Goal: Transaction & Acquisition: Purchase product/service

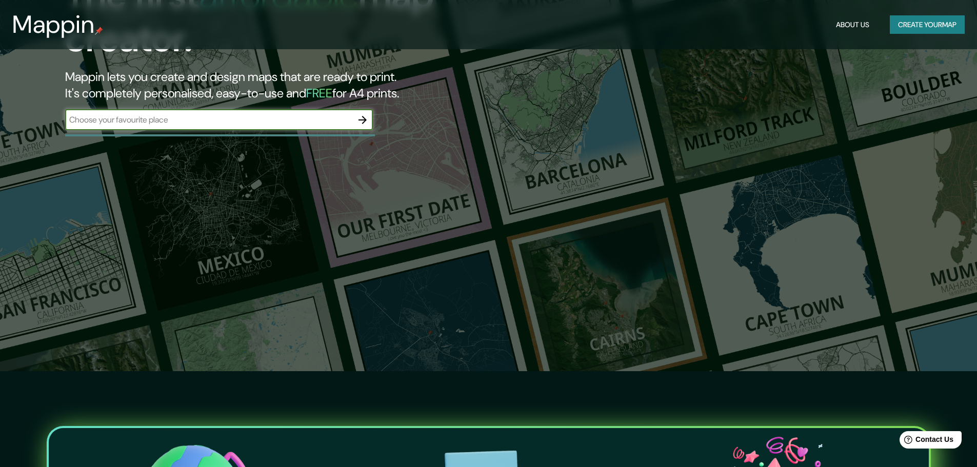
scroll to position [103, 0]
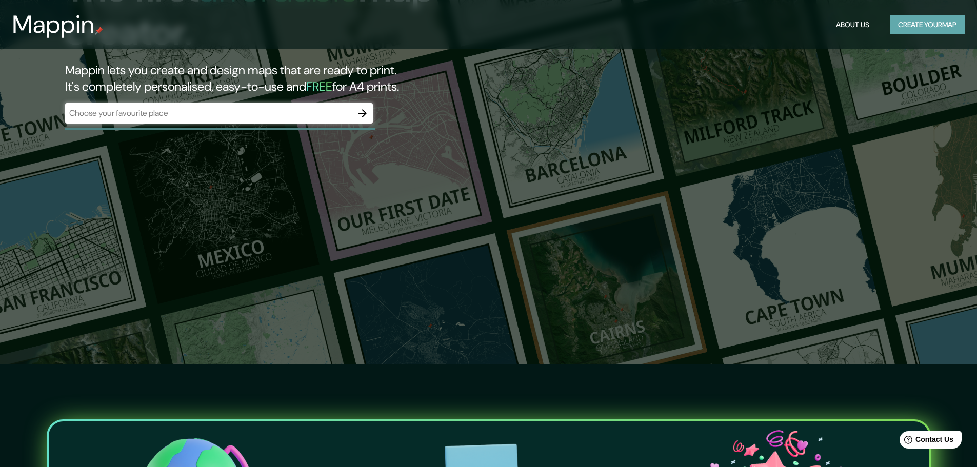
click at [908, 29] on button "Create your map" at bounding box center [927, 24] width 75 height 19
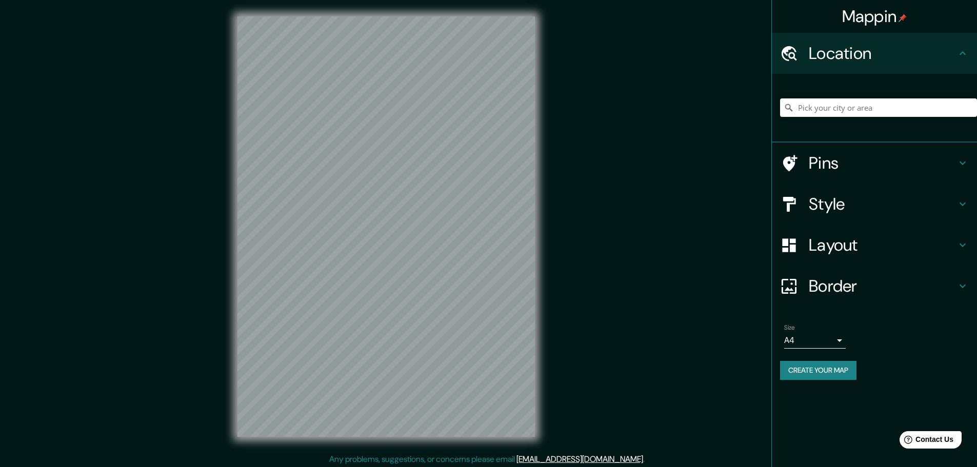
click at [813, 117] on div at bounding box center [878, 107] width 197 height 51
click at [823, 109] on input "Pick your city or area" at bounding box center [878, 107] width 197 height 18
click at [431, 466] on div "Mappin Location Pins Style Layout Border Choose a border. Hint : you can make l…" at bounding box center [488, 235] width 977 height 470
drag, startPoint x: 734, startPoint y: 121, endPoint x: 783, endPoint y: 238, distance: 127.0
click at [732, 121] on div "Mappin Location Pins Style Layout Border Choose a border. Hint : you can make l…" at bounding box center [488, 235] width 977 height 470
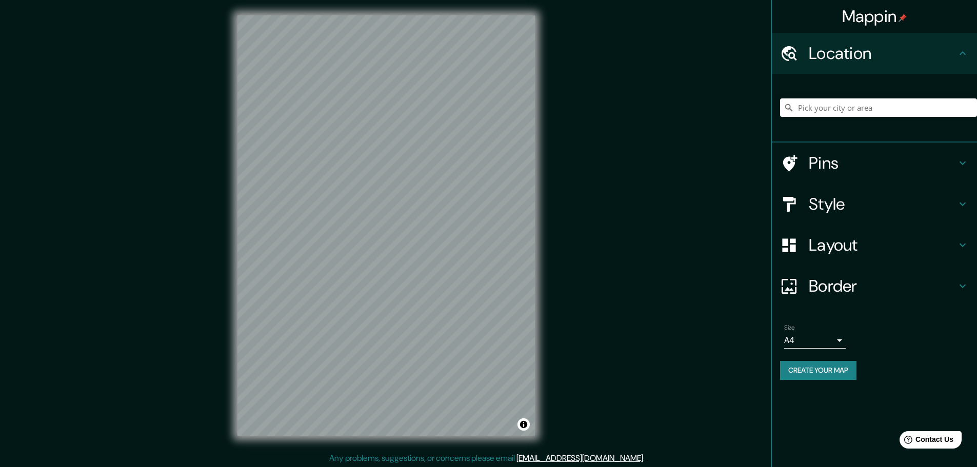
scroll to position [3, 0]
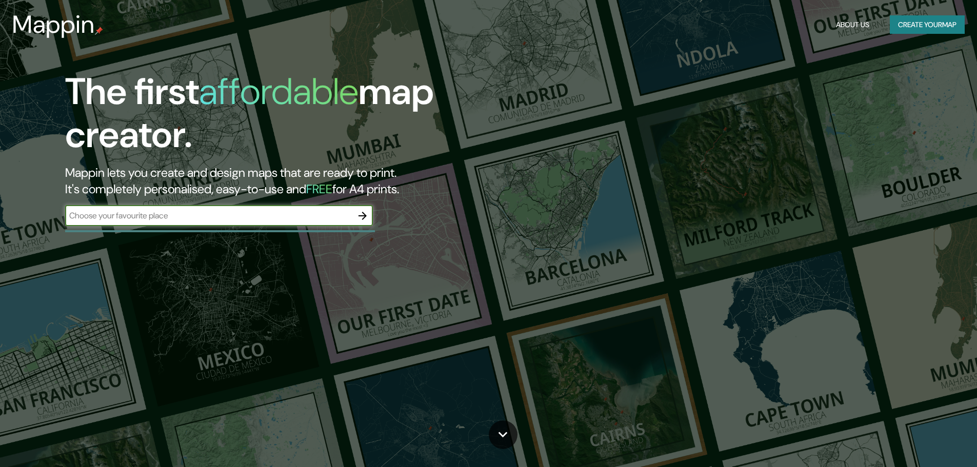
click at [918, 30] on button "Create your map" at bounding box center [927, 24] width 75 height 19
click at [187, 218] on input "text" at bounding box center [208, 216] width 287 height 12
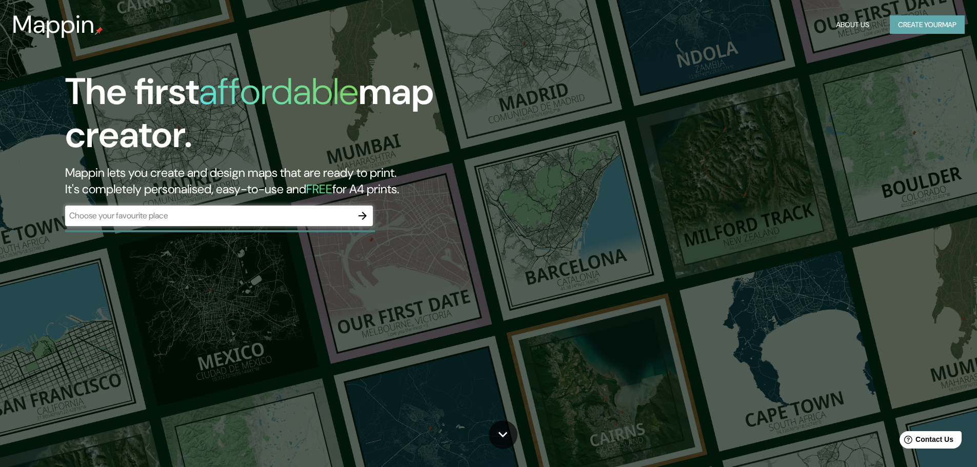
click at [890, 19] on button "Create your map" at bounding box center [927, 24] width 75 height 19
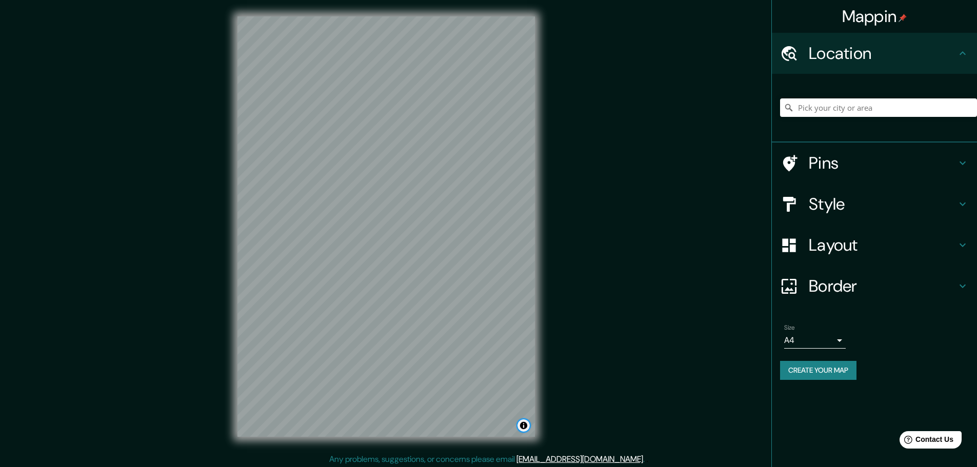
click at [526, 425] on button "Toggle attribution" at bounding box center [523, 426] width 12 height 12
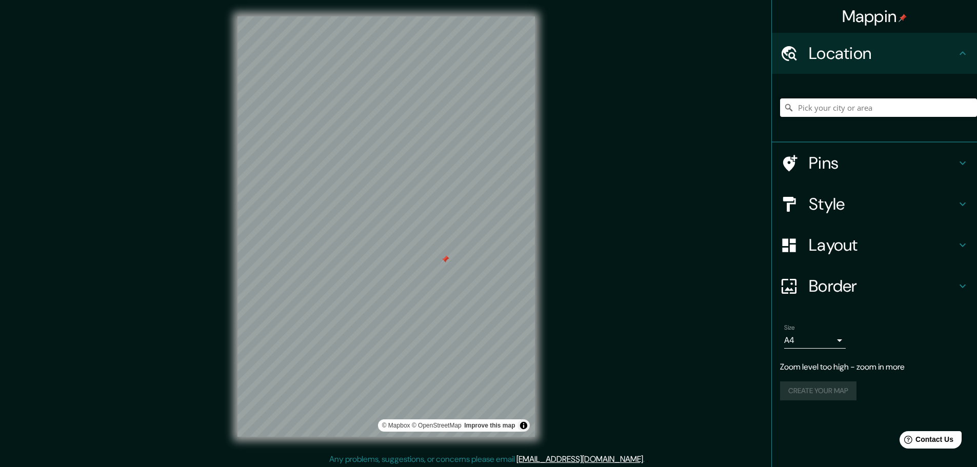
click at [812, 114] on input "Pick your city or area" at bounding box center [878, 107] width 197 height 18
type input "peru"
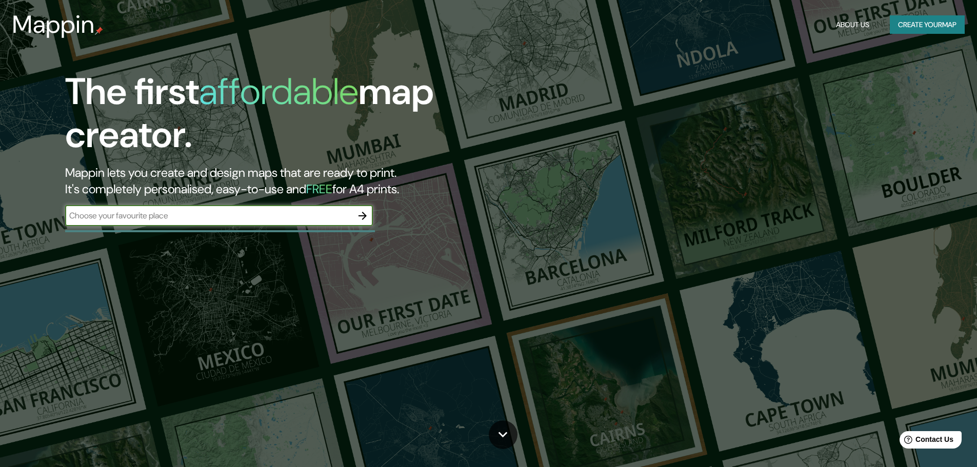
drag, startPoint x: 290, startPoint y: 1, endPoint x: 936, endPoint y: 27, distance: 646.8
click at [936, 27] on button "Create your map" at bounding box center [927, 24] width 75 height 19
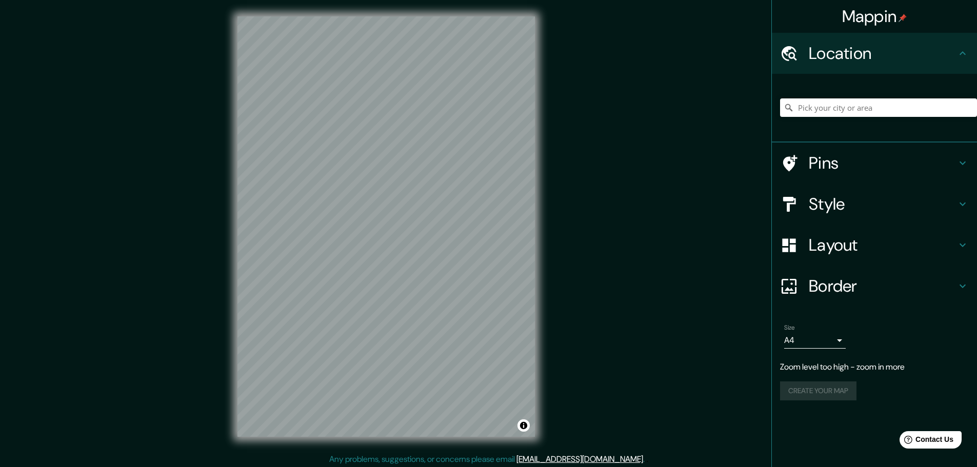
click at [827, 169] on h4 "Pins" at bounding box center [883, 163] width 148 height 21
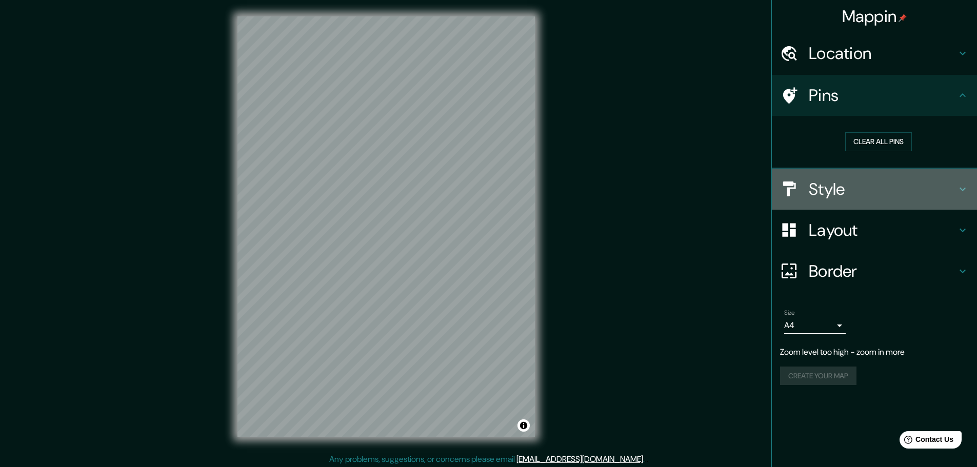
click at [842, 193] on h4 "Style" at bounding box center [883, 189] width 148 height 21
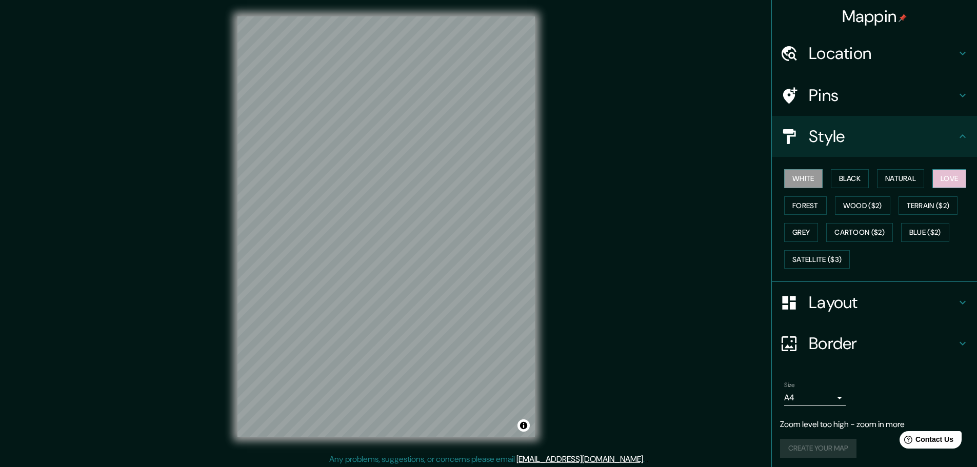
click at [940, 180] on button "Love" at bounding box center [949, 178] width 34 height 19
click at [810, 205] on button "Forest" at bounding box center [805, 205] width 43 height 19
click at [865, 204] on button "Wood ($2)" at bounding box center [862, 205] width 55 height 19
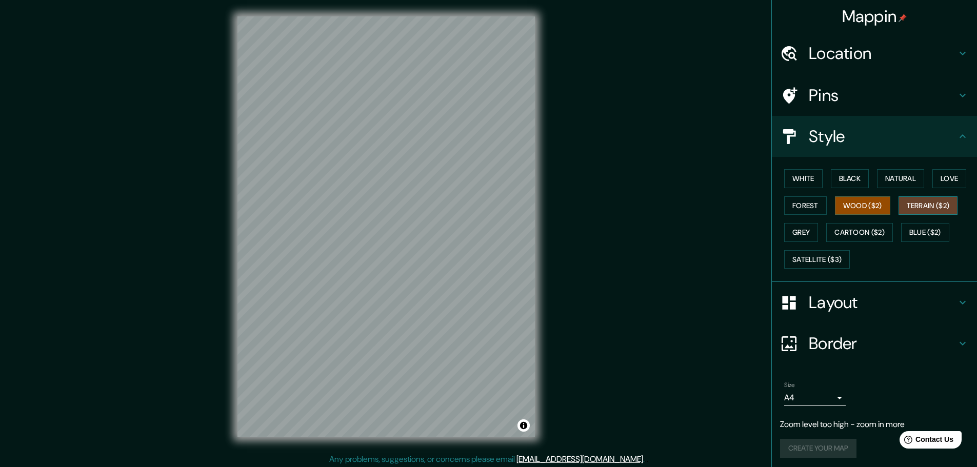
click at [944, 205] on button "Terrain ($2)" at bounding box center [928, 205] width 59 height 19
click at [949, 182] on button "Love" at bounding box center [949, 178] width 34 height 19
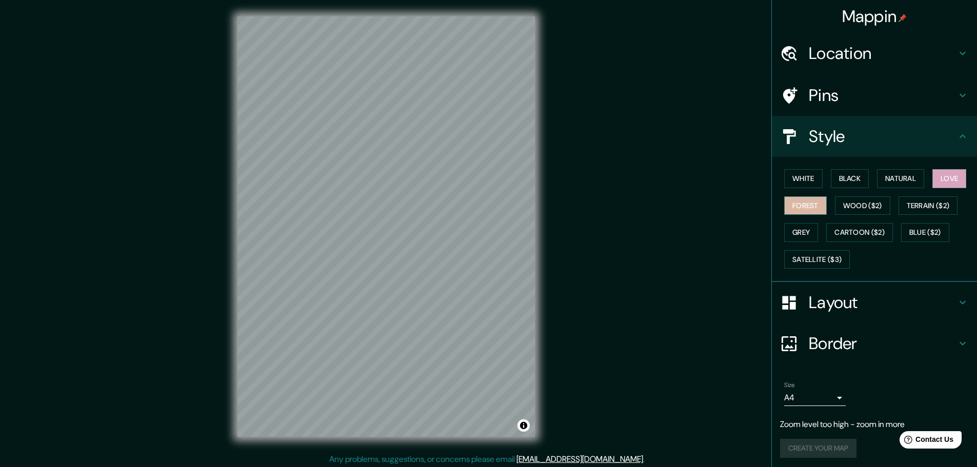
click at [790, 212] on button "Forest" at bounding box center [805, 205] width 43 height 19
click at [862, 212] on button "Wood ($2)" at bounding box center [862, 205] width 55 height 19
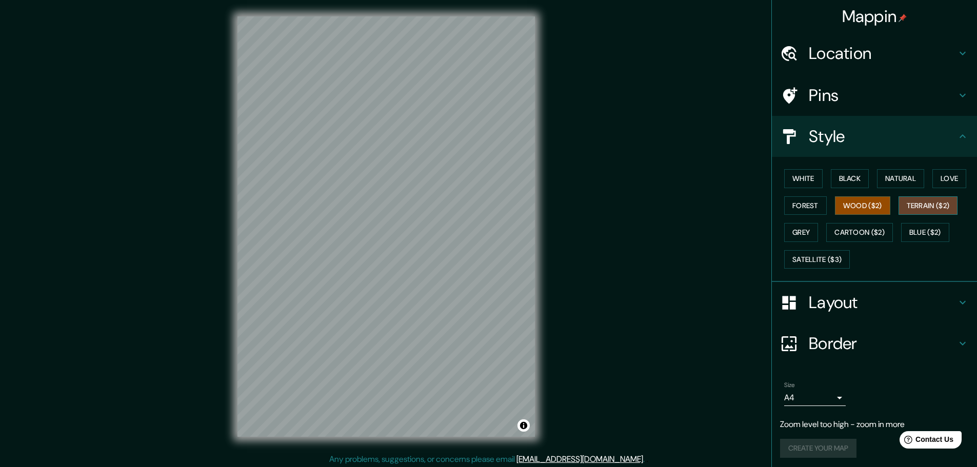
click at [935, 211] on button "Terrain ($2)" at bounding box center [928, 205] width 59 height 19
click at [857, 206] on button "Wood ($2)" at bounding box center [862, 205] width 55 height 19
click at [905, 200] on button "Terrain ($2)" at bounding box center [928, 205] width 59 height 19
click at [853, 211] on button "Wood ($2)" at bounding box center [862, 205] width 55 height 19
click at [899, 207] on button "Terrain ($2)" at bounding box center [928, 205] width 59 height 19
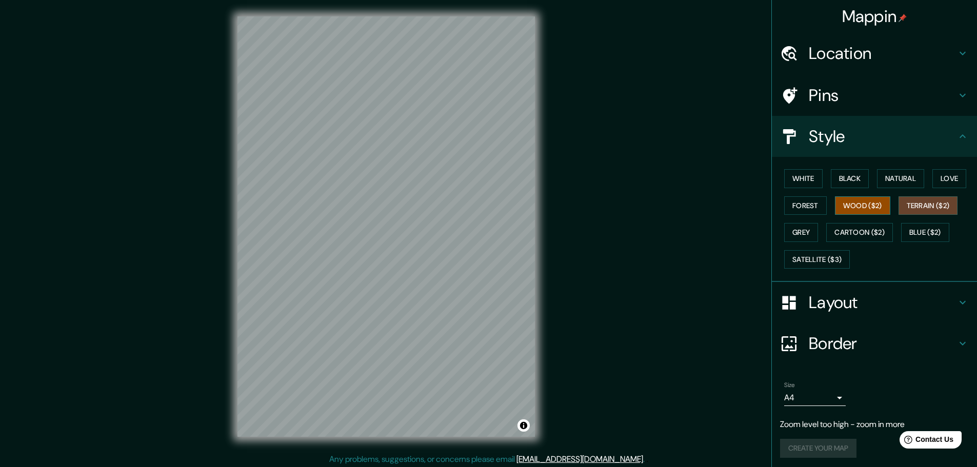
click at [862, 211] on button "Wood ($2)" at bounding box center [862, 205] width 55 height 19
click at [911, 234] on button "Blue ($2)" at bounding box center [925, 232] width 48 height 19
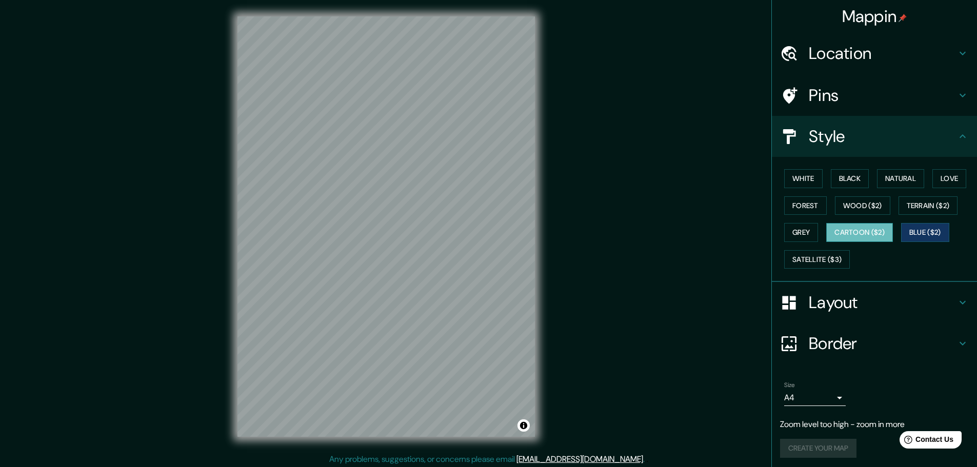
click at [868, 232] on button "Cartoon ($2)" at bounding box center [859, 232] width 67 height 19
click at [807, 240] on button "Grey" at bounding box center [801, 232] width 34 height 19
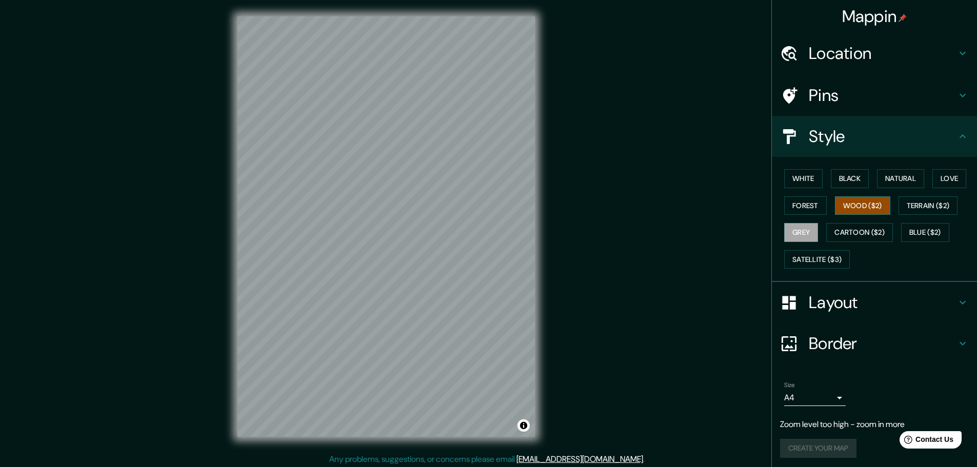
click at [847, 202] on button "Wood ($2)" at bounding box center [862, 205] width 55 height 19
click at [812, 205] on button "Forest" at bounding box center [805, 205] width 43 height 19
click at [848, 187] on button "Black" at bounding box center [850, 178] width 38 height 19
click at [836, 181] on button "Black" at bounding box center [850, 178] width 38 height 19
click at [811, 180] on button "White" at bounding box center [803, 178] width 38 height 19
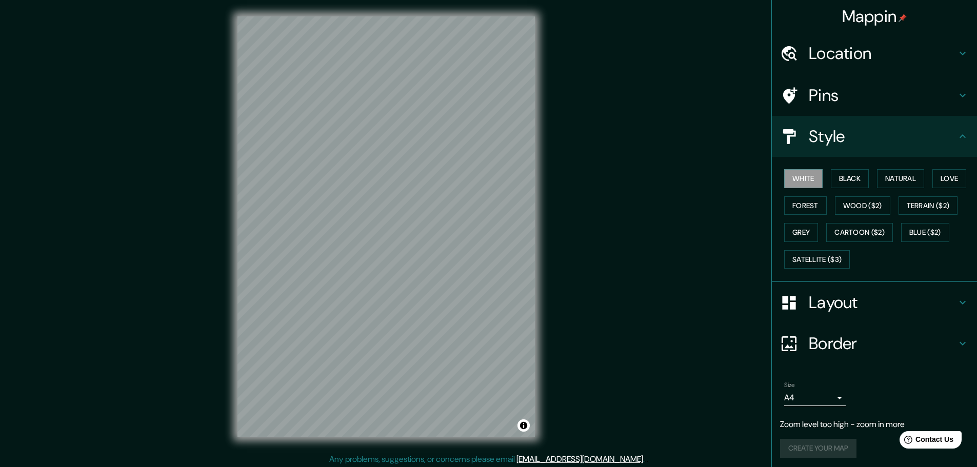
click at [924, 182] on div "White Black Natural Love Forest Wood ($2) Terrain ($2) Grey Cartoon ($2) Blue (…" at bounding box center [878, 219] width 197 height 108
click at [911, 179] on button "Natural" at bounding box center [900, 178] width 47 height 19
click at [934, 178] on button "Love" at bounding box center [949, 178] width 34 height 19
click at [918, 210] on button "Terrain ($2)" at bounding box center [928, 205] width 59 height 19
click at [879, 206] on button "Wood ($2)" at bounding box center [862, 205] width 55 height 19
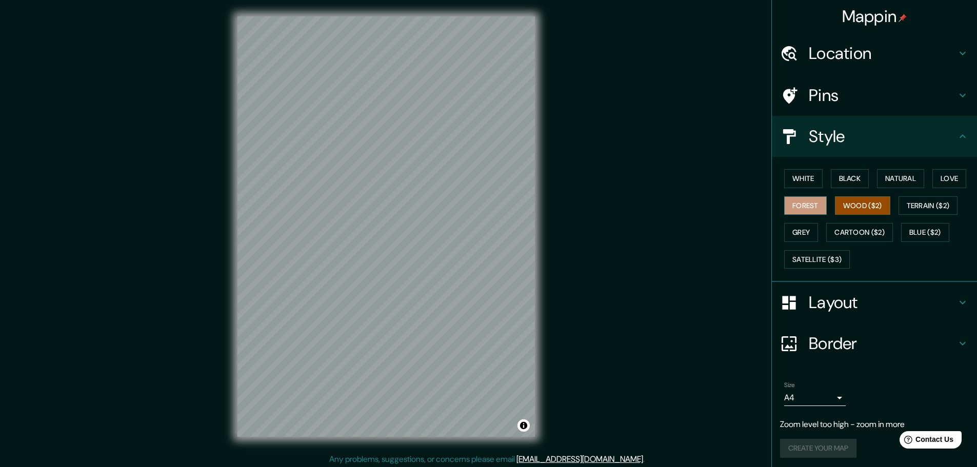
click at [791, 212] on button "Forest" at bounding box center [805, 205] width 43 height 19
click at [804, 229] on button "Grey" at bounding box center [801, 232] width 34 height 19
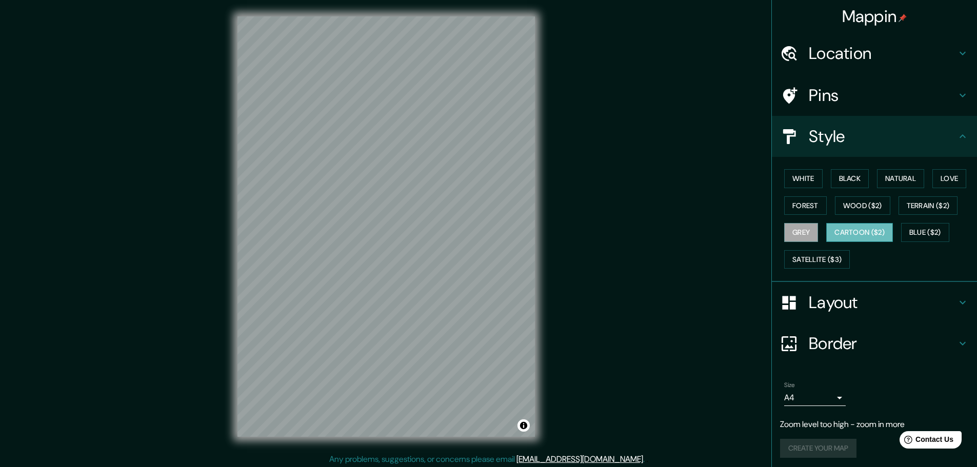
click at [848, 238] on button "Cartoon ($2)" at bounding box center [859, 232] width 67 height 19
click at [833, 260] on button "Satellite ($3)" at bounding box center [817, 259] width 66 height 19
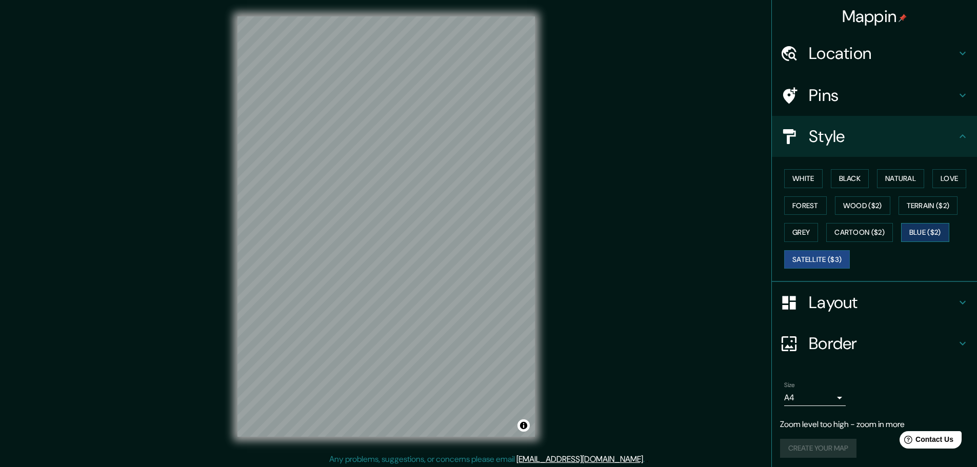
click at [909, 236] on button "Blue ($2)" at bounding box center [925, 232] width 48 height 19
click at [851, 233] on button "Cartoon ($2)" at bounding box center [859, 232] width 67 height 19
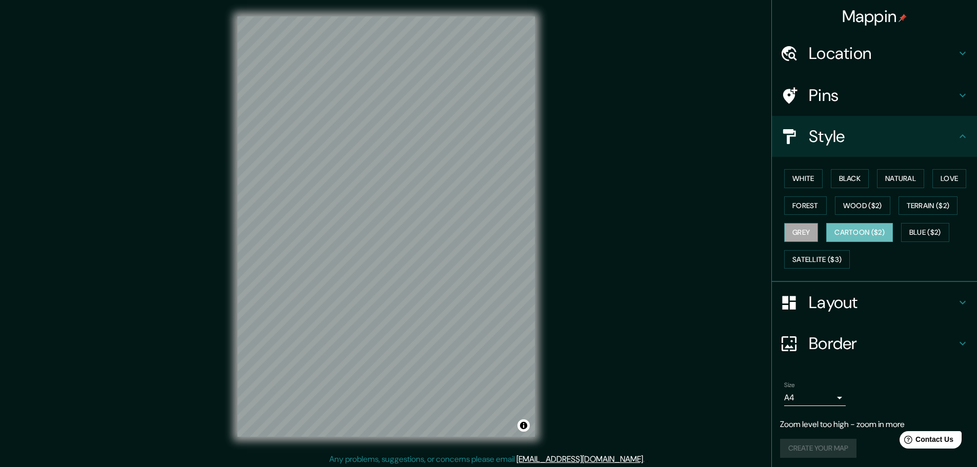
click at [809, 237] on button "Grey" at bounding box center [801, 232] width 34 height 19
click at [810, 215] on div "White Black Natural Love Forest Wood ($2) Terrain ($2) Grey Cartoon ($2) Blue (…" at bounding box center [878, 219] width 197 height 108
click at [807, 212] on button "Forest" at bounding box center [805, 205] width 43 height 19
click at [826, 203] on div "White Black Natural Love Forest Wood ($2) Terrain ($2) Grey Cartoon ($2) Blue (…" at bounding box center [878, 219] width 197 height 108
click at [835, 203] on button "Wood ($2)" at bounding box center [862, 205] width 55 height 19
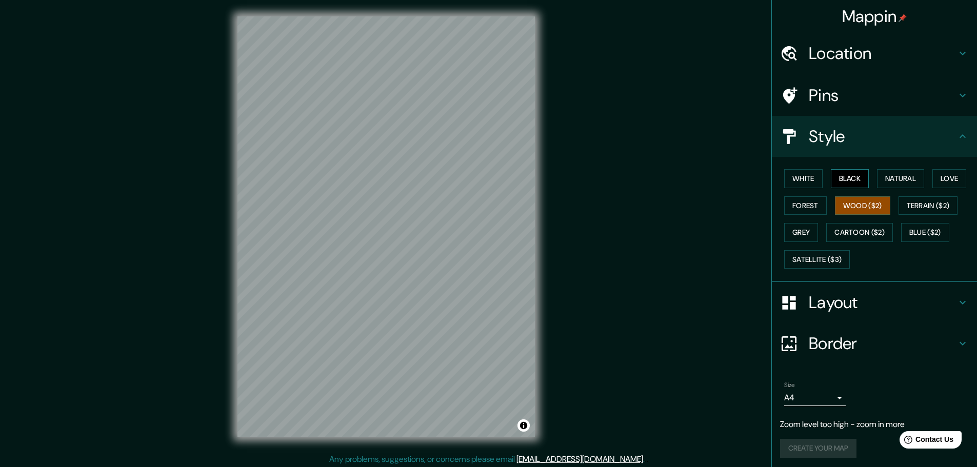
click at [848, 181] on button "Black" at bounding box center [850, 178] width 38 height 19
click at [891, 171] on button "Natural" at bounding box center [900, 178] width 47 height 19
click at [953, 179] on button "Love" at bounding box center [949, 178] width 34 height 19
click at [814, 178] on button "White" at bounding box center [803, 178] width 38 height 19
click at [843, 185] on button "Black" at bounding box center [850, 178] width 38 height 19
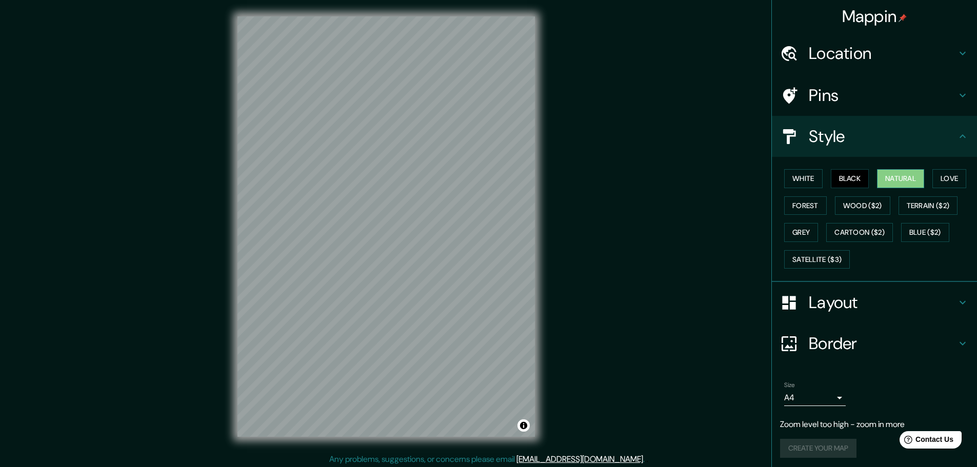
click at [886, 184] on button "Natural" at bounding box center [900, 178] width 47 height 19
click at [942, 185] on button "Love" at bounding box center [949, 178] width 34 height 19
click at [943, 185] on button "Love" at bounding box center [949, 178] width 34 height 19
click at [786, 202] on button "Forest" at bounding box center [805, 205] width 43 height 19
click at [840, 204] on button "Wood ($2)" at bounding box center [862, 205] width 55 height 19
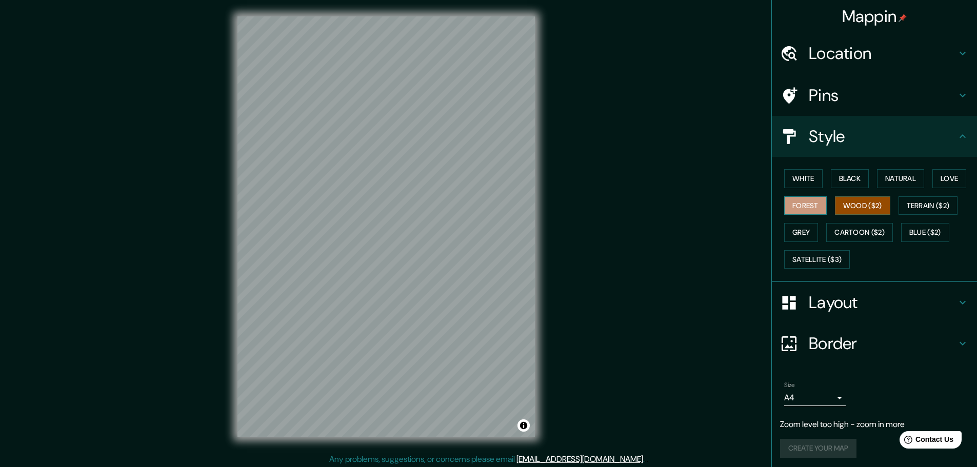
click at [800, 207] on button "Forest" at bounding box center [805, 205] width 43 height 19
click at [946, 183] on button "Love" at bounding box center [949, 178] width 34 height 19
click at [858, 208] on button "Wood ($2)" at bounding box center [862, 205] width 55 height 19
click at [809, 200] on button "Forest" at bounding box center [805, 205] width 43 height 19
click at [840, 183] on button "Black" at bounding box center [850, 178] width 38 height 19
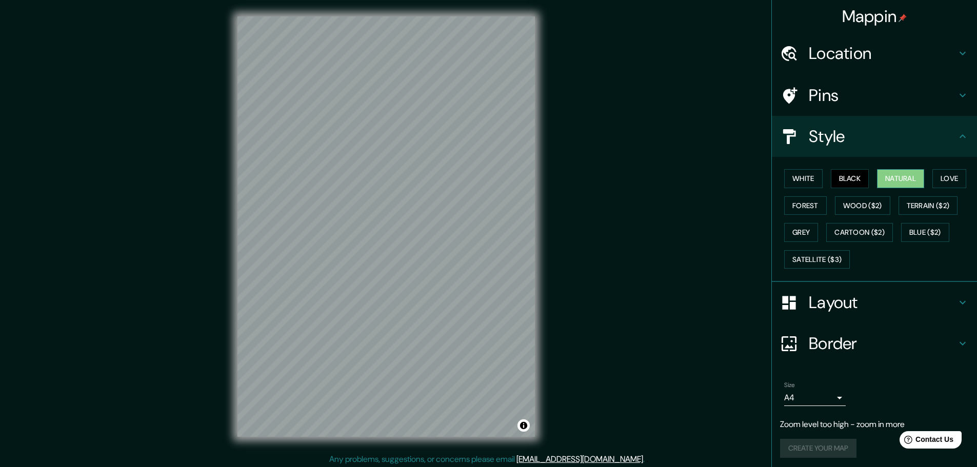
click at [880, 181] on button "Natural" at bounding box center [900, 178] width 47 height 19
click at [941, 187] on button "Love" at bounding box center [949, 178] width 34 height 19
click at [787, 189] on div "White Black Natural Love Forest Wood ($2) Terrain ($2) Grey Cartoon ($2) Blue (…" at bounding box center [878, 219] width 197 height 108
click at [788, 184] on button "White" at bounding box center [803, 178] width 38 height 19
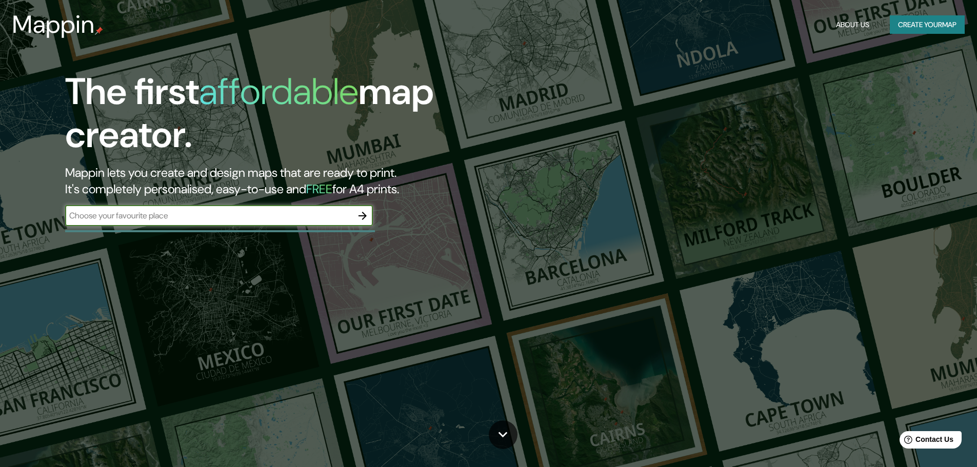
click at [909, 26] on button "Create your map" at bounding box center [927, 24] width 75 height 19
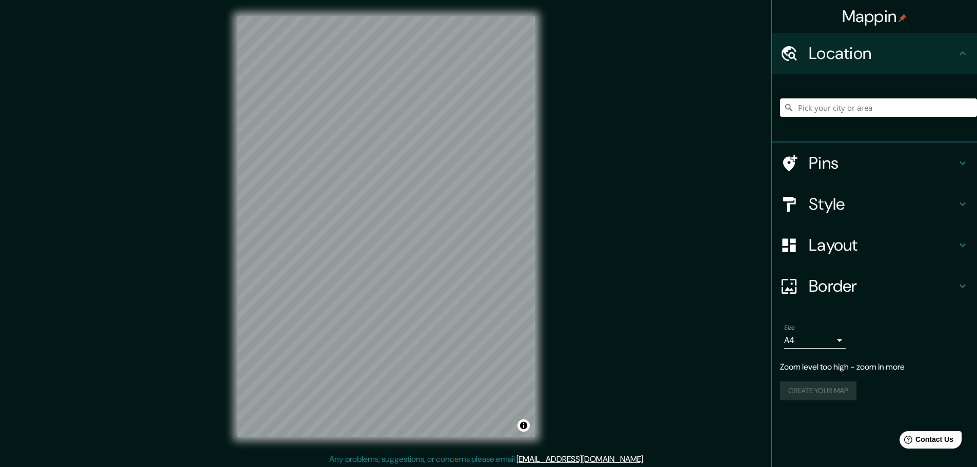
click at [842, 208] on h4 "Style" at bounding box center [883, 204] width 148 height 21
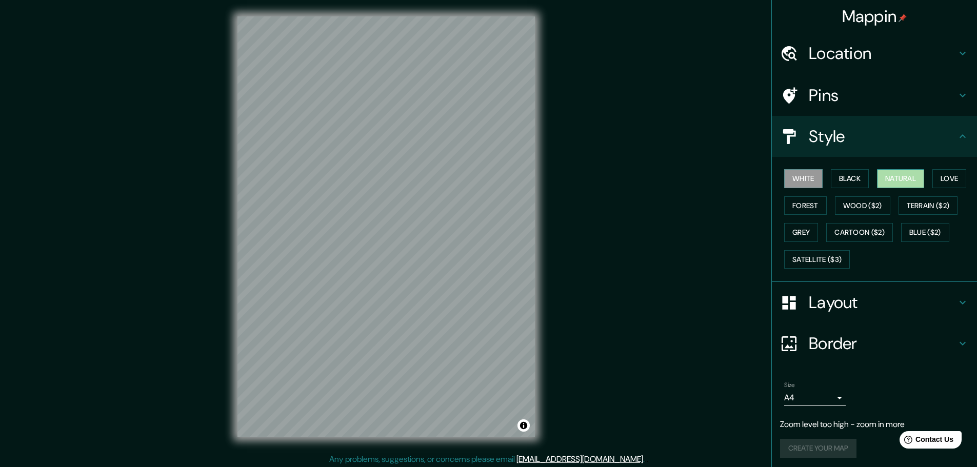
click at [906, 184] on button "Natural" at bounding box center [900, 178] width 47 height 19
click at [847, 181] on button "Black" at bounding box center [850, 178] width 38 height 19
click at [792, 183] on button "White" at bounding box center [803, 178] width 38 height 19
click at [800, 204] on button "Forest" at bounding box center [805, 205] width 43 height 19
click at [803, 182] on button "White" at bounding box center [803, 178] width 38 height 19
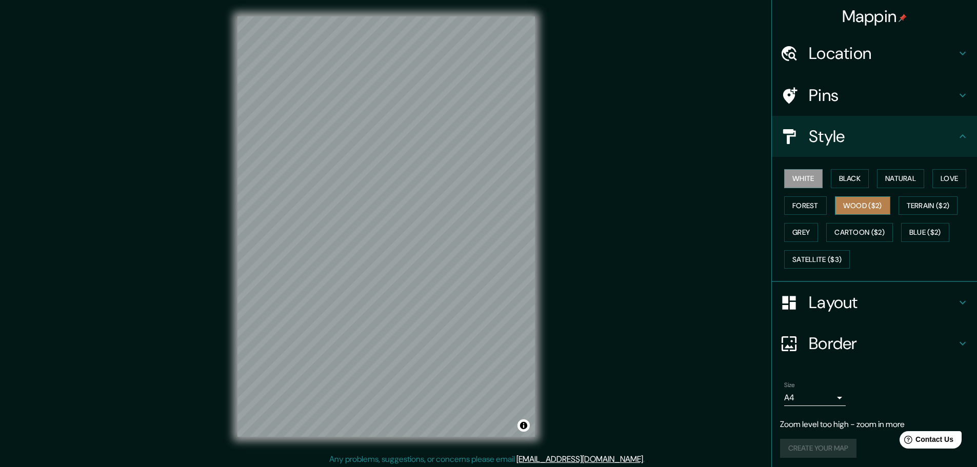
click at [854, 206] on button "Wood ($2)" at bounding box center [862, 205] width 55 height 19
click at [901, 211] on button "Terrain ($2)" at bounding box center [928, 205] width 59 height 19
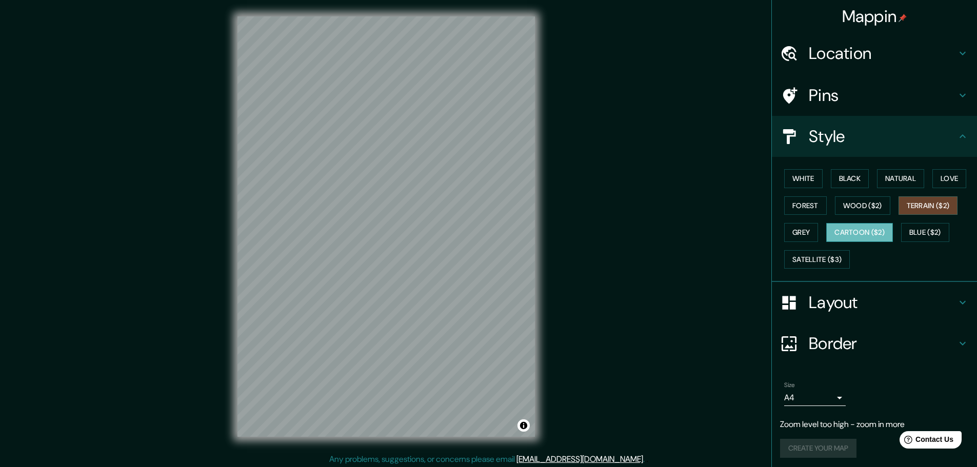
click at [856, 232] on button "Cartoon ($2)" at bounding box center [859, 232] width 67 height 19
click at [565, 328] on div "Mappin Location Pins Style White Black Natural Love Forest Wood ($2) Terrain ($…" at bounding box center [488, 235] width 977 height 470
click at [834, 260] on button "Satellite ($3)" at bounding box center [817, 259] width 66 height 19
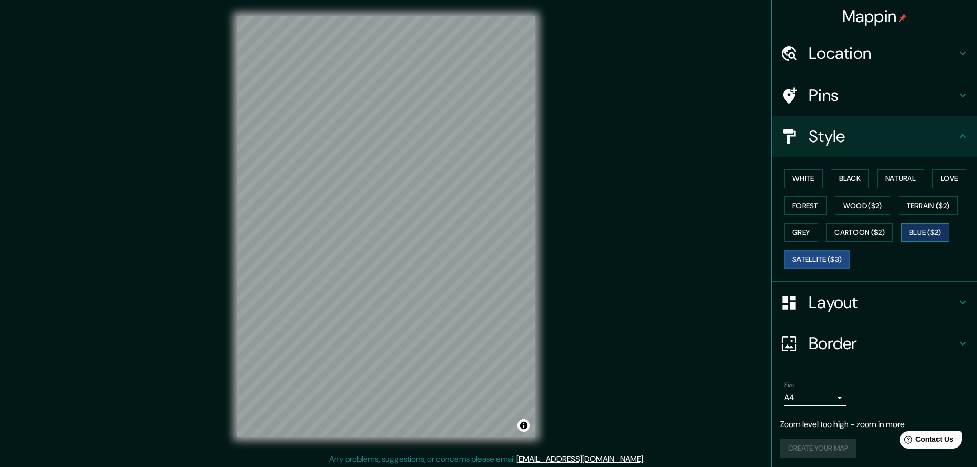
click at [937, 230] on button "Blue ($2)" at bounding box center [925, 232] width 48 height 19
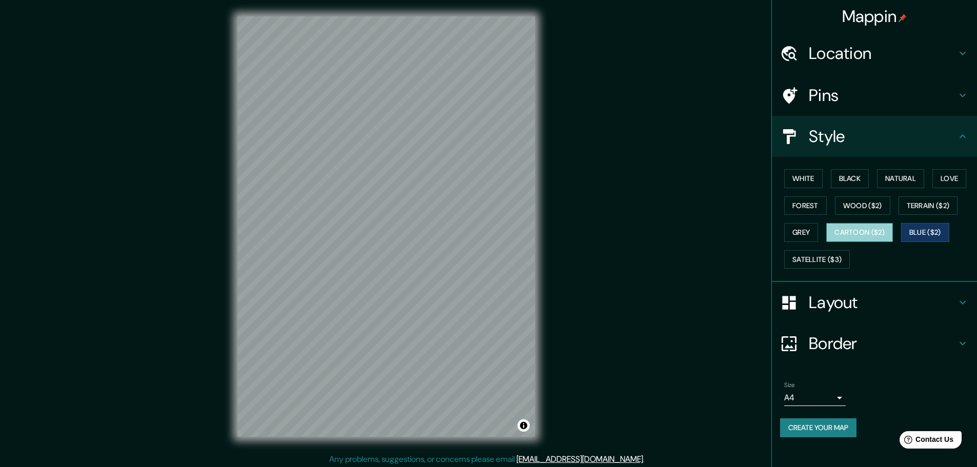
click at [875, 228] on button "Cartoon ($2)" at bounding box center [859, 232] width 67 height 19
click at [804, 232] on button "Grey" at bounding box center [801, 232] width 34 height 19
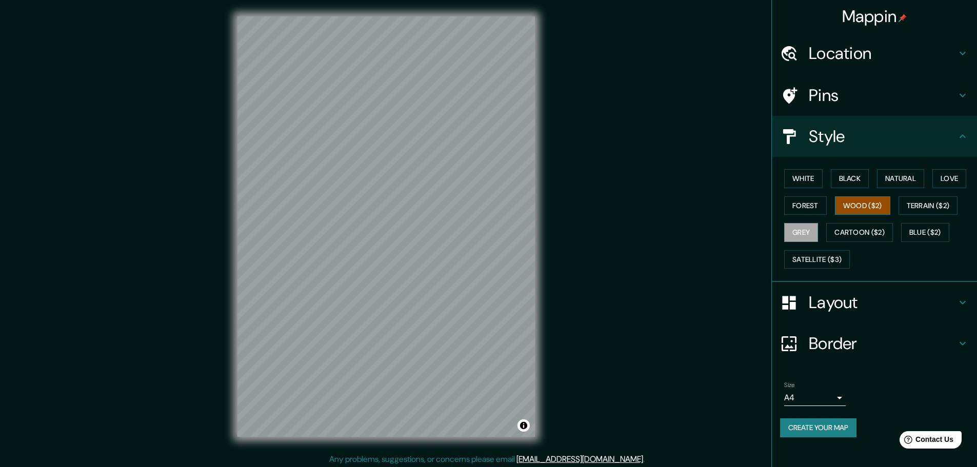
click at [856, 210] on button "Wood ($2)" at bounding box center [862, 205] width 55 height 19
click at [922, 206] on button "Terrain ($2)" at bounding box center [928, 205] width 59 height 19
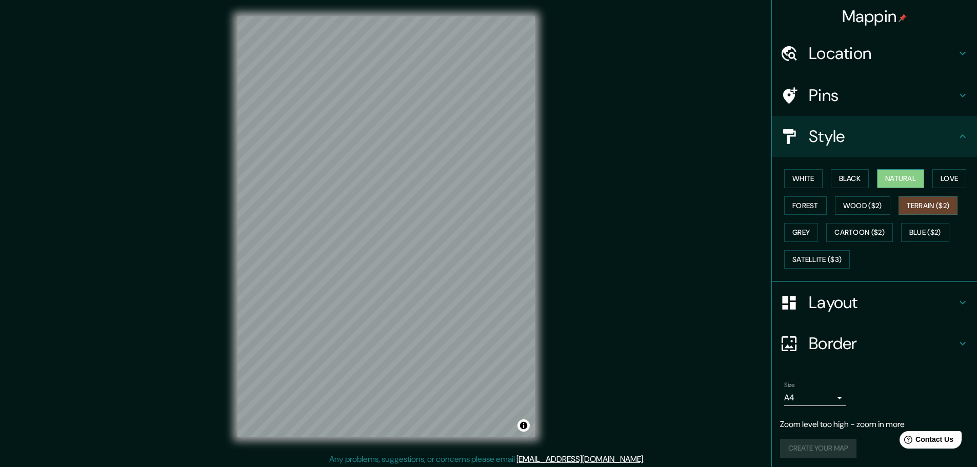
click at [893, 183] on button "Natural" at bounding box center [900, 178] width 47 height 19
click at [916, 202] on button "Terrain ($2)" at bounding box center [928, 205] width 59 height 19
click at [555, 300] on div "Mappin Location Pins Style White Black Natural Love Forest Wood ($2) Terrain ($…" at bounding box center [488, 235] width 977 height 470
click at [843, 105] on h4 "Pins" at bounding box center [883, 95] width 148 height 21
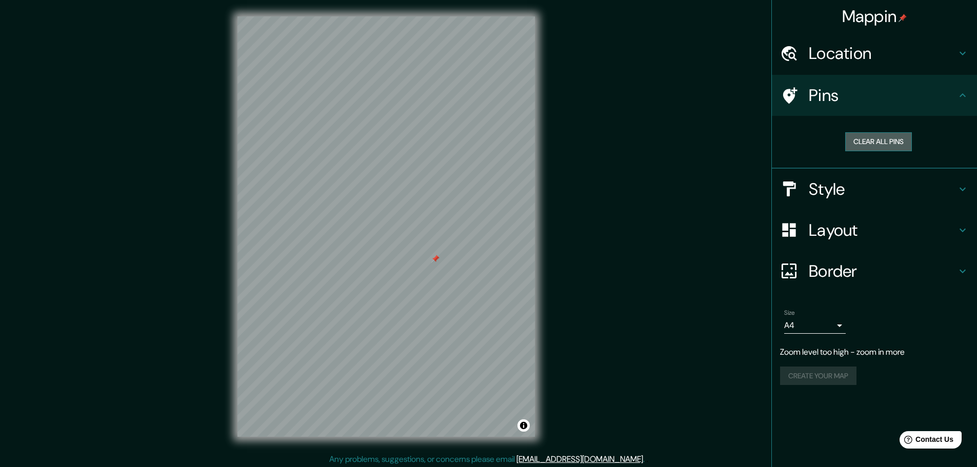
click at [867, 135] on button "Clear all pins" at bounding box center [878, 141] width 67 height 19
click at [840, 202] on div "Style" at bounding box center [874, 189] width 205 height 41
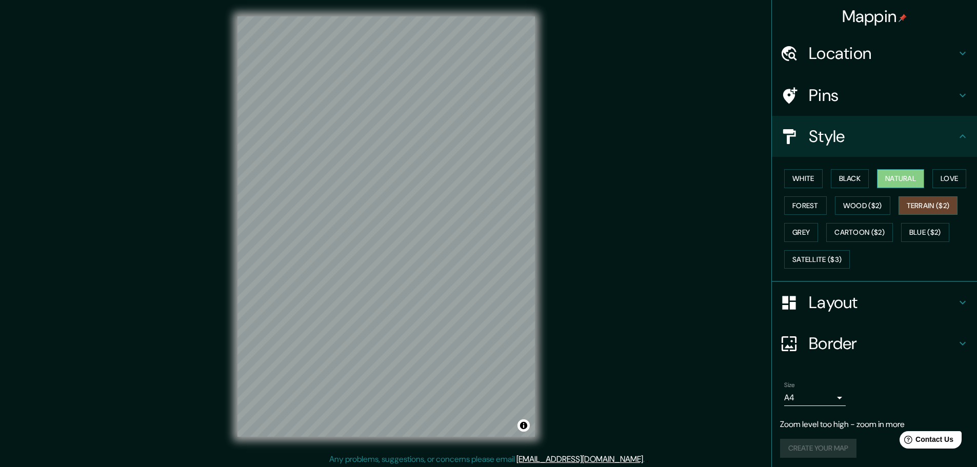
click at [892, 181] on button "Natural" at bounding box center [900, 178] width 47 height 19
click at [935, 179] on button "Love" at bounding box center [949, 178] width 34 height 19
click at [881, 183] on button "Natural" at bounding box center [900, 178] width 47 height 19
click at [900, 203] on button "Terrain ($2)" at bounding box center [928, 205] width 59 height 19
click at [850, 208] on button "Wood ($2)" at bounding box center [862, 205] width 55 height 19
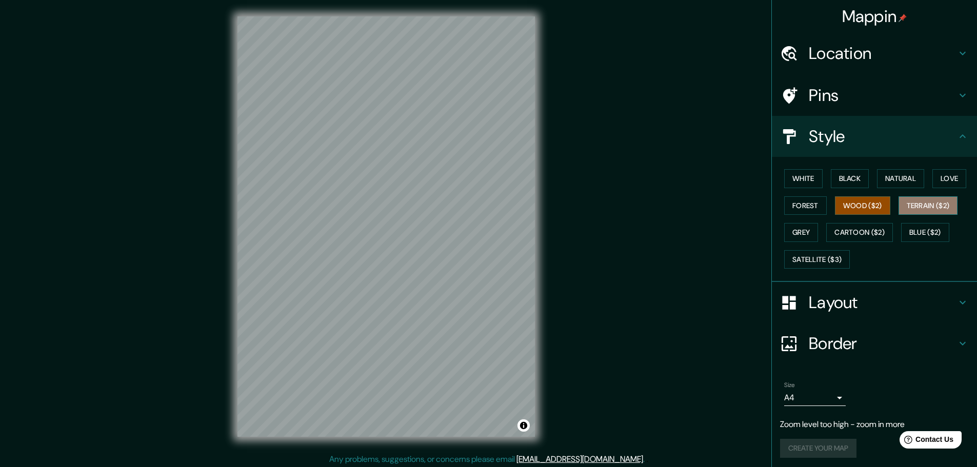
click at [911, 212] on button "Terrain ($2)" at bounding box center [928, 205] width 59 height 19
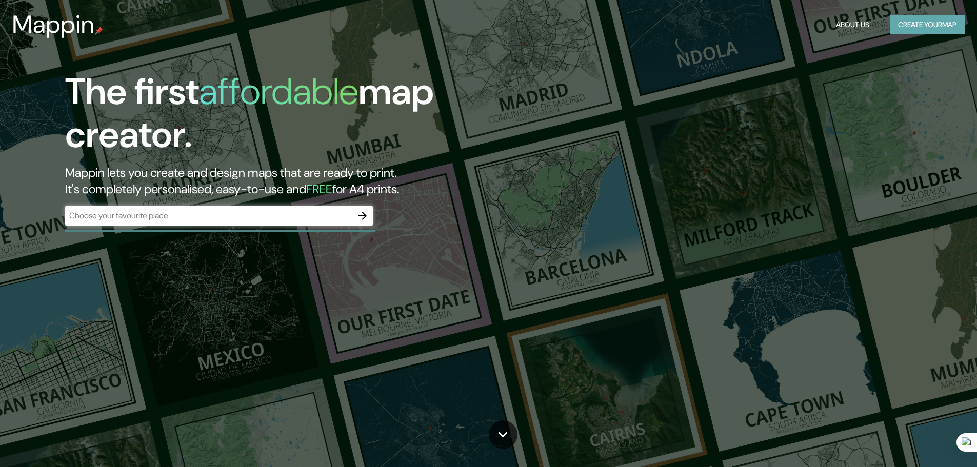
click at [925, 28] on button "Create your map" at bounding box center [927, 24] width 75 height 19
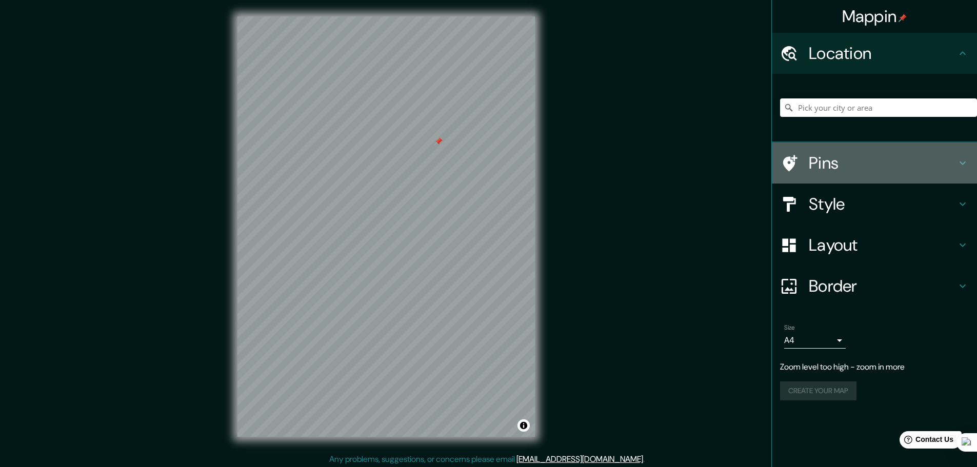
click at [882, 168] on h4 "Pins" at bounding box center [883, 163] width 148 height 21
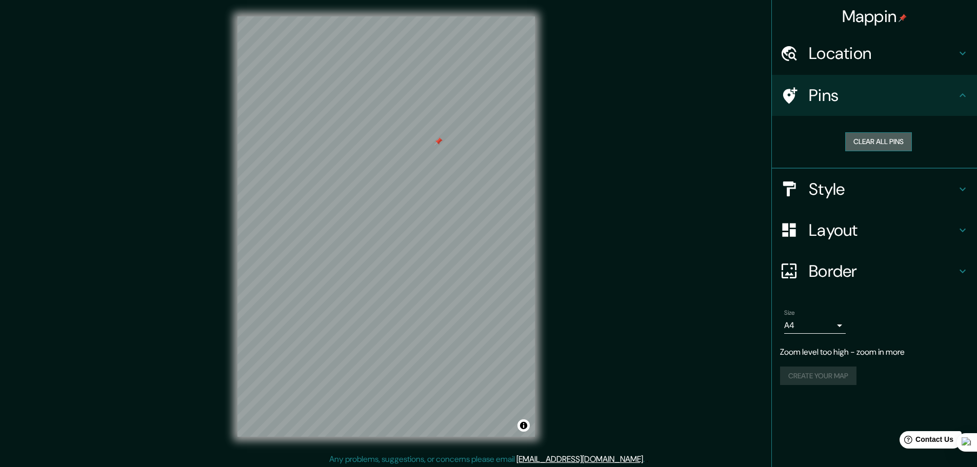
drag, startPoint x: 851, startPoint y: 134, endPoint x: 845, endPoint y: 147, distance: 13.8
click at [851, 135] on button "Clear all pins" at bounding box center [878, 141] width 67 height 19
drag, startPoint x: 796, startPoint y: 181, endPoint x: 811, endPoint y: 184, distance: 15.2
click at [798, 182] on div at bounding box center [794, 189] width 29 height 18
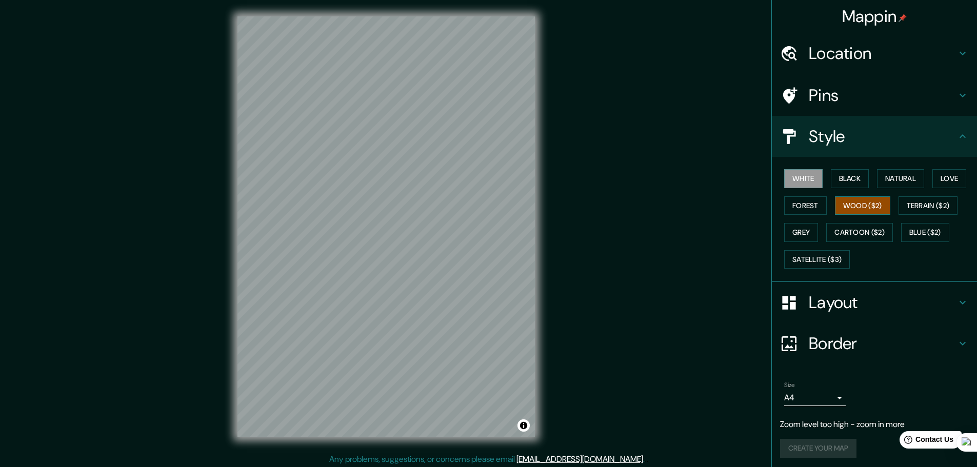
click at [852, 205] on button "Wood ($2)" at bounding box center [862, 205] width 55 height 19
click at [929, 204] on button "Terrain ($2)" at bounding box center [928, 205] width 59 height 19
click at [858, 200] on button "Wood ($2)" at bounding box center [862, 205] width 55 height 19
click at [925, 197] on button "Terrain ($2)" at bounding box center [928, 205] width 59 height 19
click at [412, 16] on div at bounding box center [385, 16] width 297 height 0
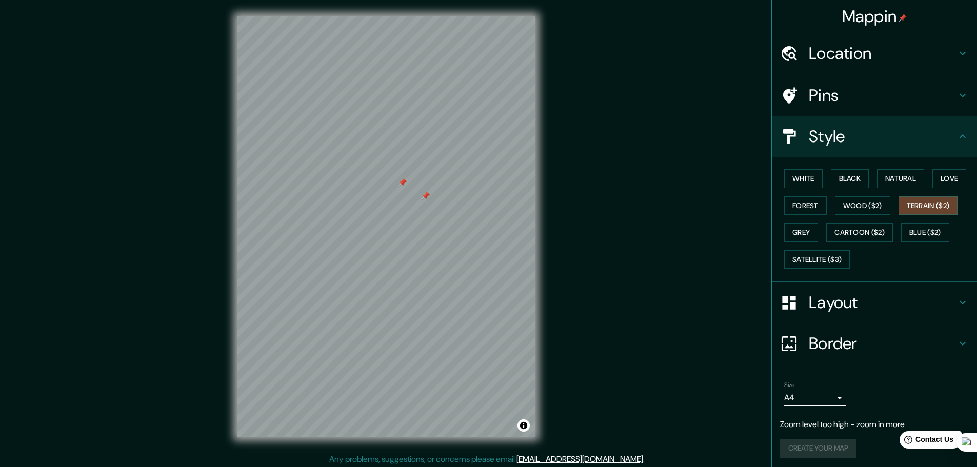
click at [839, 103] on h4 "Pins" at bounding box center [883, 95] width 148 height 21
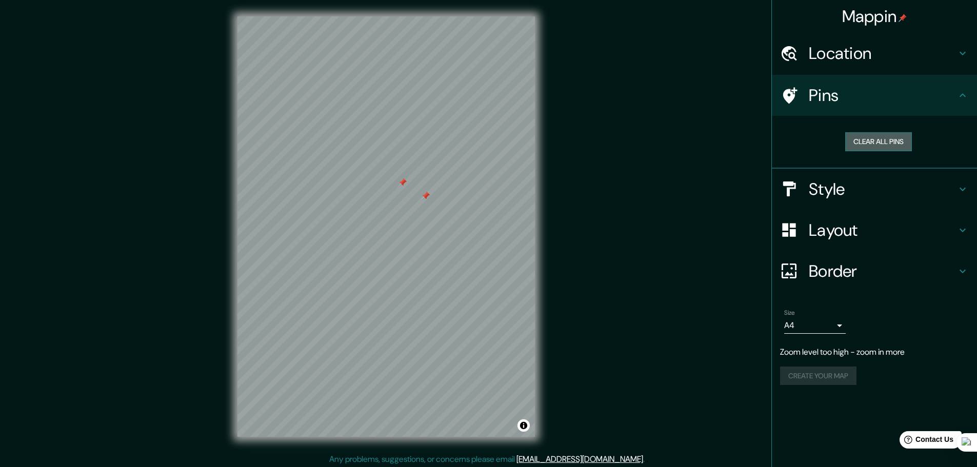
click at [864, 143] on button "Clear all pins" at bounding box center [878, 141] width 67 height 19
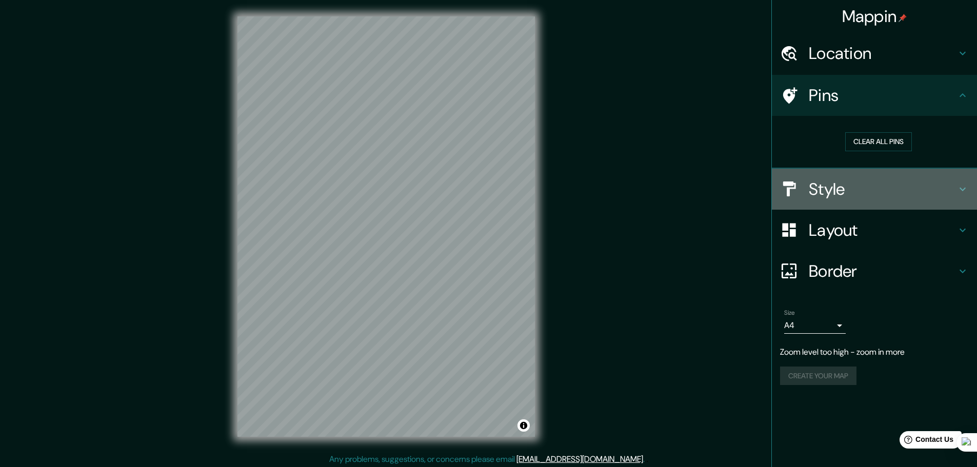
click at [842, 192] on h4 "Style" at bounding box center [883, 189] width 148 height 21
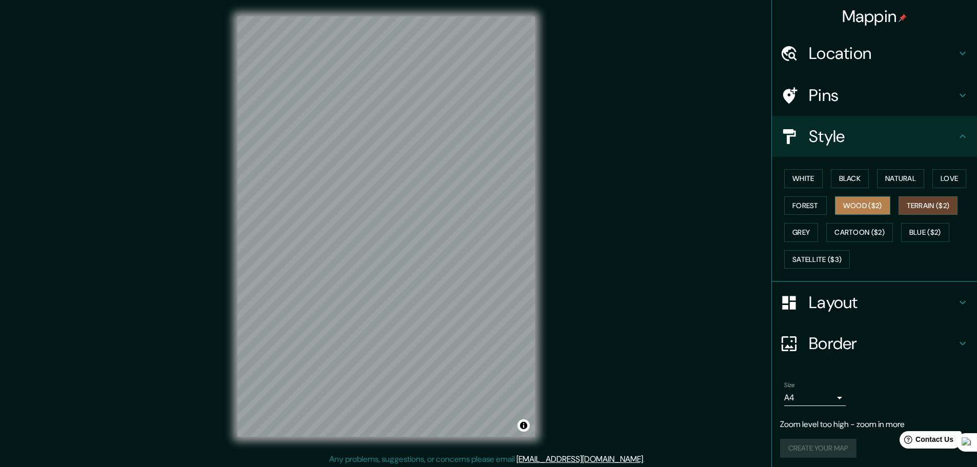
drag, startPoint x: 861, startPoint y: 214, endPoint x: 848, endPoint y: 213, distance: 12.9
click at [861, 215] on div "White Black Natural Love Forest Wood ($2) Terrain ($2) Grey Cartoon ($2) Blue (…" at bounding box center [878, 219] width 197 height 108
drag, startPoint x: 868, startPoint y: 193, endPoint x: 863, endPoint y: 203, distance: 11.0
click at [867, 193] on div "White Black Natural Love Forest Wood ($2) Terrain ($2) Grey Cartoon ($2) Blue (…" at bounding box center [878, 219] width 197 height 108
drag, startPoint x: 863, startPoint y: 203, endPoint x: 752, endPoint y: 207, distance: 110.9
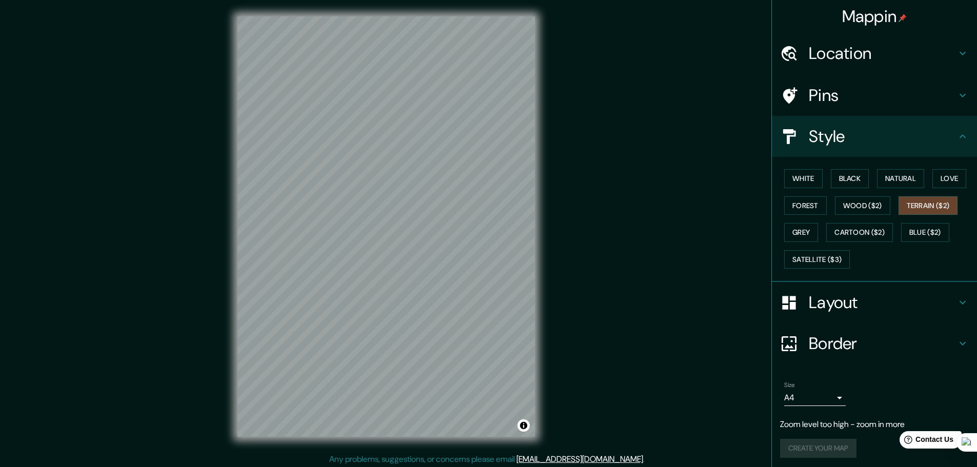
click at [861, 204] on button "Wood ($2)" at bounding box center [862, 205] width 55 height 19
drag, startPoint x: 923, startPoint y: 203, endPoint x: 918, endPoint y: 201, distance: 5.7
click at [923, 204] on button "Terrain ($2)" at bounding box center [928, 205] width 59 height 19
click at [907, 184] on button "Natural" at bounding box center [900, 178] width 47 height 19
click at [843, 182] on button "Black" at bounding box center [850, 178] width 38 height 19
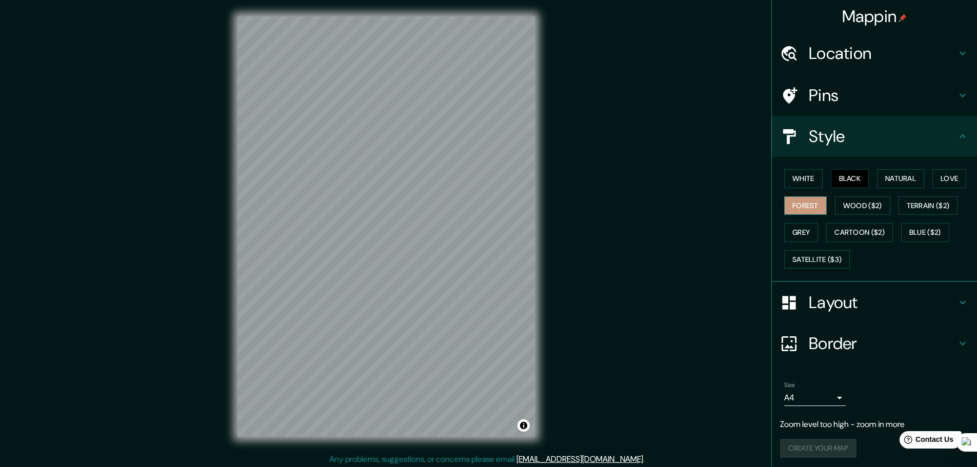
click at [810, 203] on button "Forest" at bounding box center [805, 205] width 43 height 19
click at [849, 207] on button "Wood ($2)" at bounding box center [862, 205] width 55 height 19
click at [939, 176] on button "Love" at bounding box center [949, 178] width 34 height 19
click at [796, 234] on button "Grey" at bounding box center [801, 232] width 34 height 19
click at [808, 207] on button "Forest" at bounding box center [805, 205] width 43 height 19
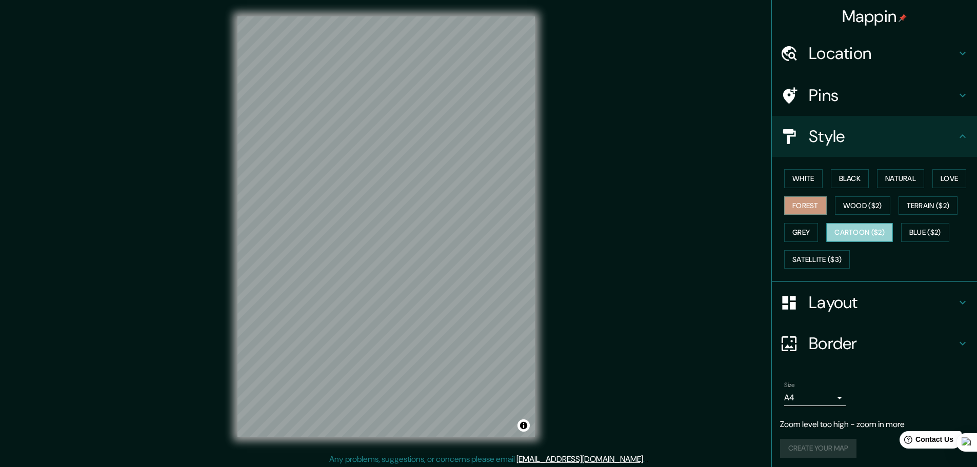
click at [852, 227] on button "Cartoon ($2)" at bounding box center [859, 232] width 67 height 19
click at [844, 258] on button "Satellite ($3)" at bounding box center [817, 259] width 66 height 19
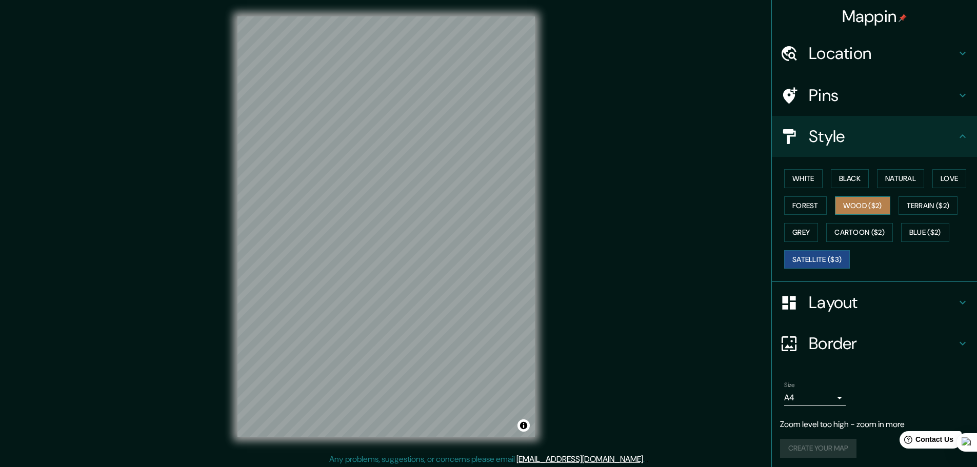
click at [875, 199] on button "Wood ($2)" at bounding box center [862, 205] width 55 height 19
click at [890, 188] on button "Natural" at bounding box center [900, 178] width 47 height 19
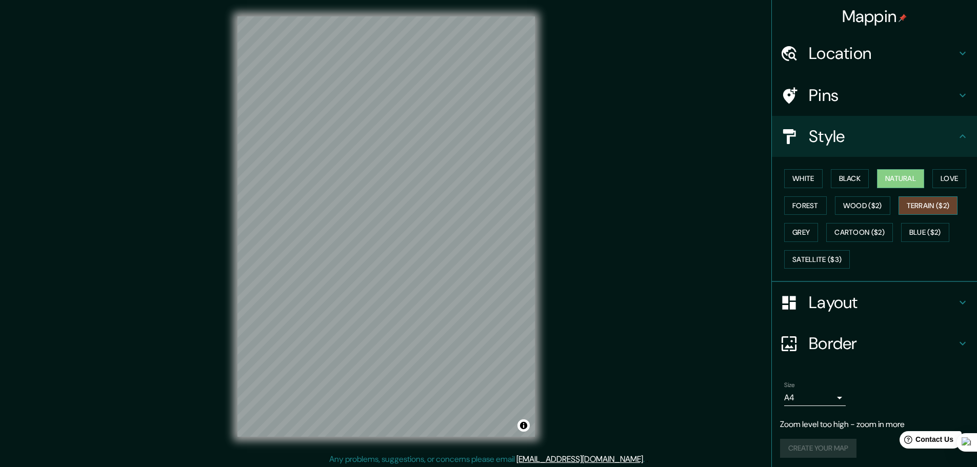
click at [905, 208] on button "Terrain ($2)" at bounding box center [928, 205] width 59 height 19
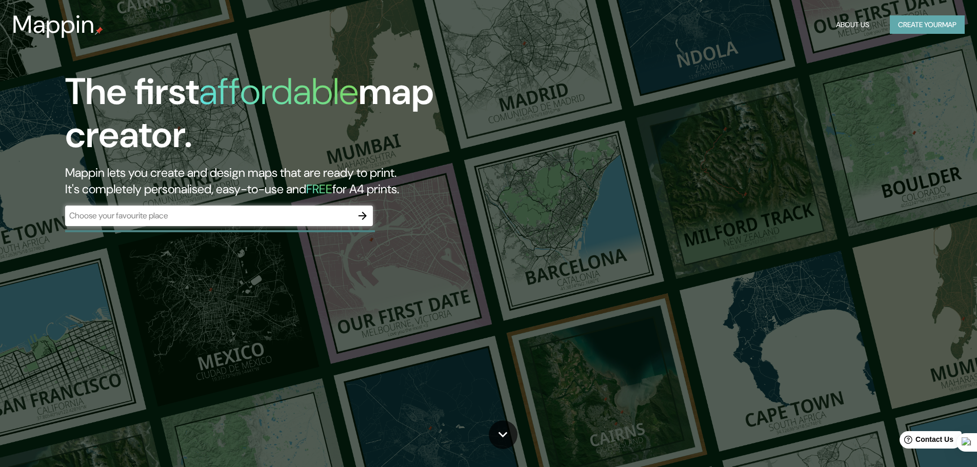
click at [912, 26] on button "Create your map" at bounding box center [927, 24] width 75 height 19
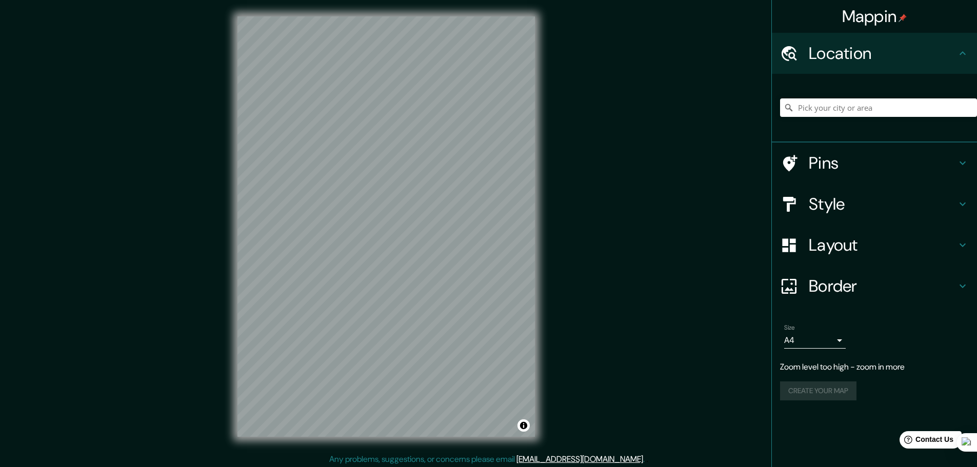
drag, startPoint x: 163, startPoint y: 192, endPoint x: 221, endPoint y: 164, distance: 65.1
click at [164, 192] on div "Mappin Location Pins Style Layout Border Choose a border. Hint : you can make l…" at bounding box center [488, 235] width 977 height 470
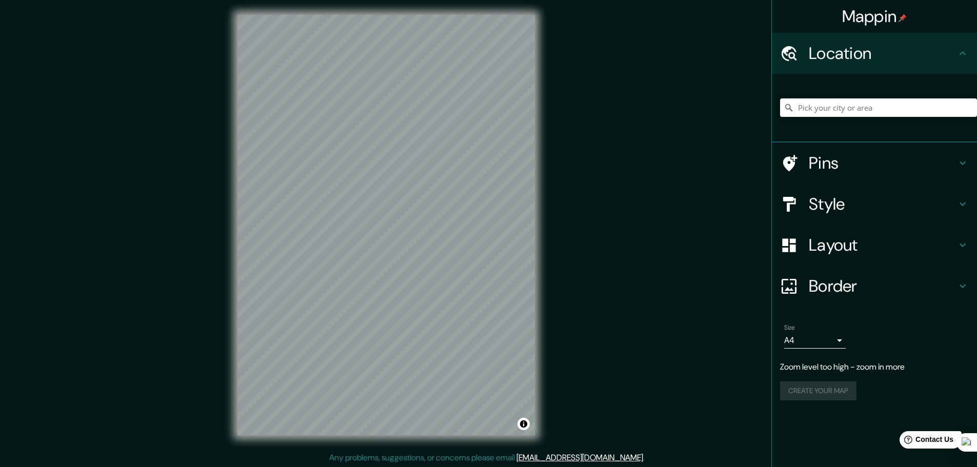
scroll to position [3, 0]
